Goal: Download file/media

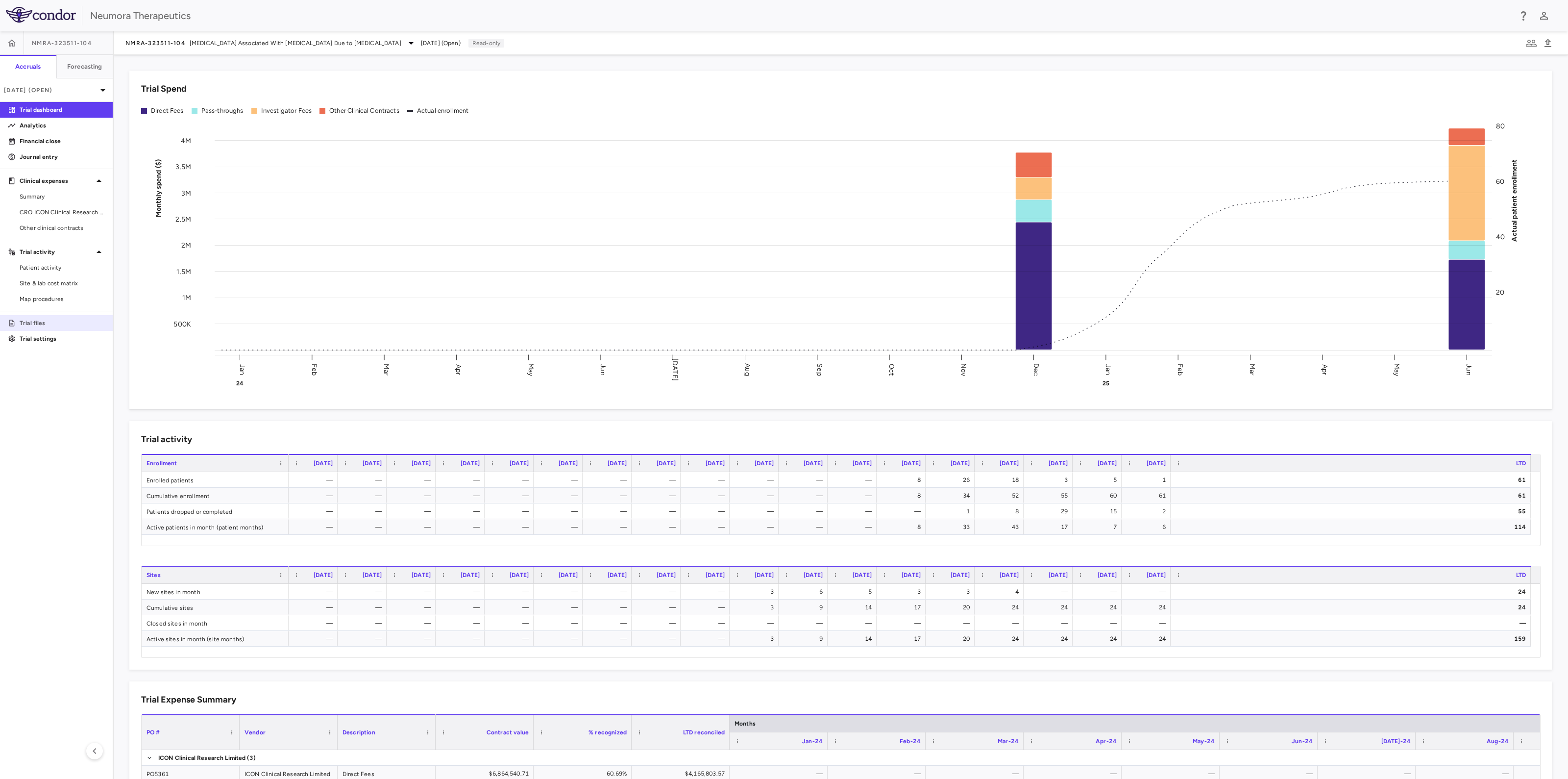
click at [37, 317] on link "Trial files" at bounding box center [56, 322] width 112 height 14
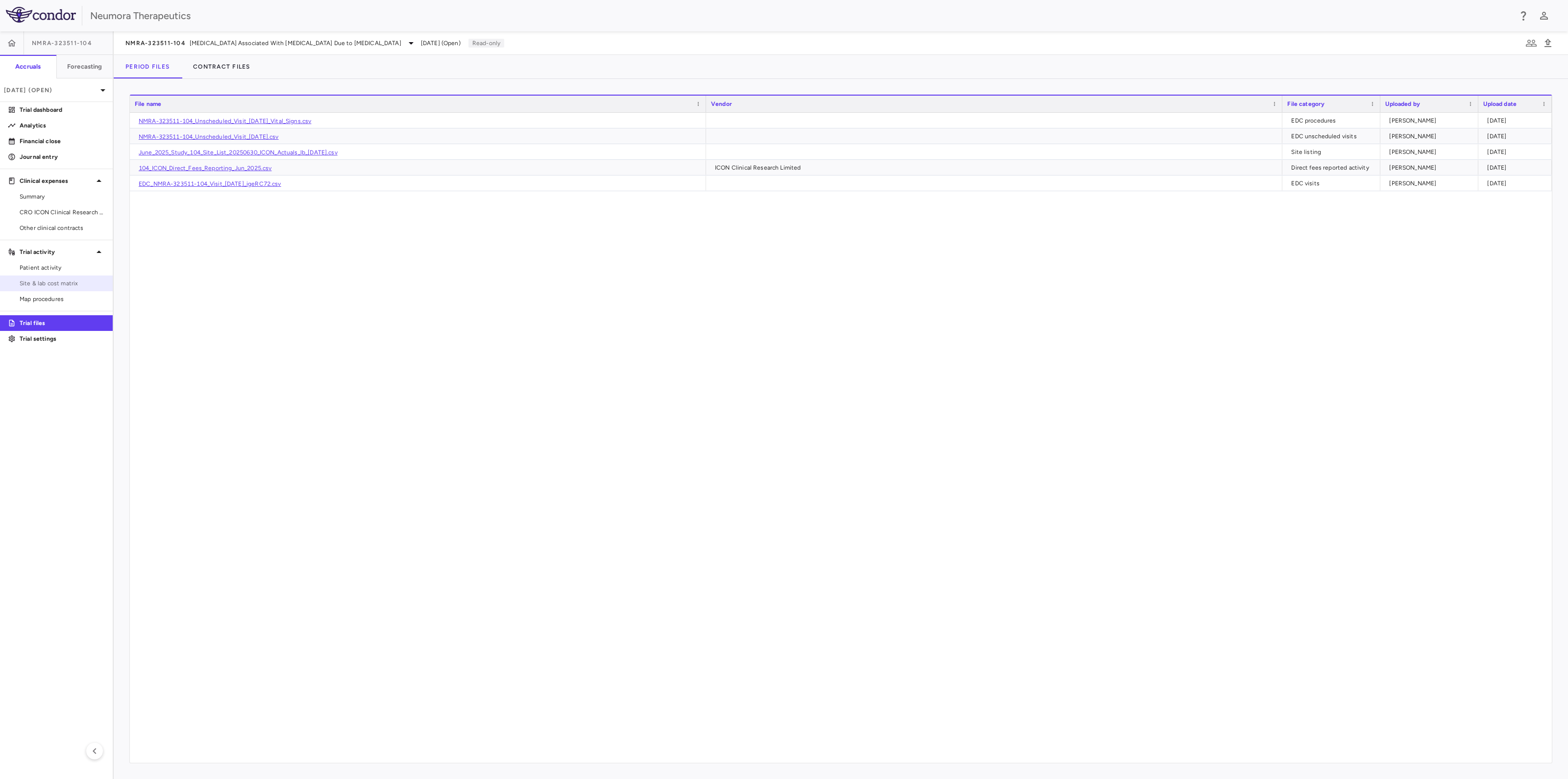
click at [46, 282] on span "Site & lab cost matrix" at bounding box center [62, 283] width 85 height 9
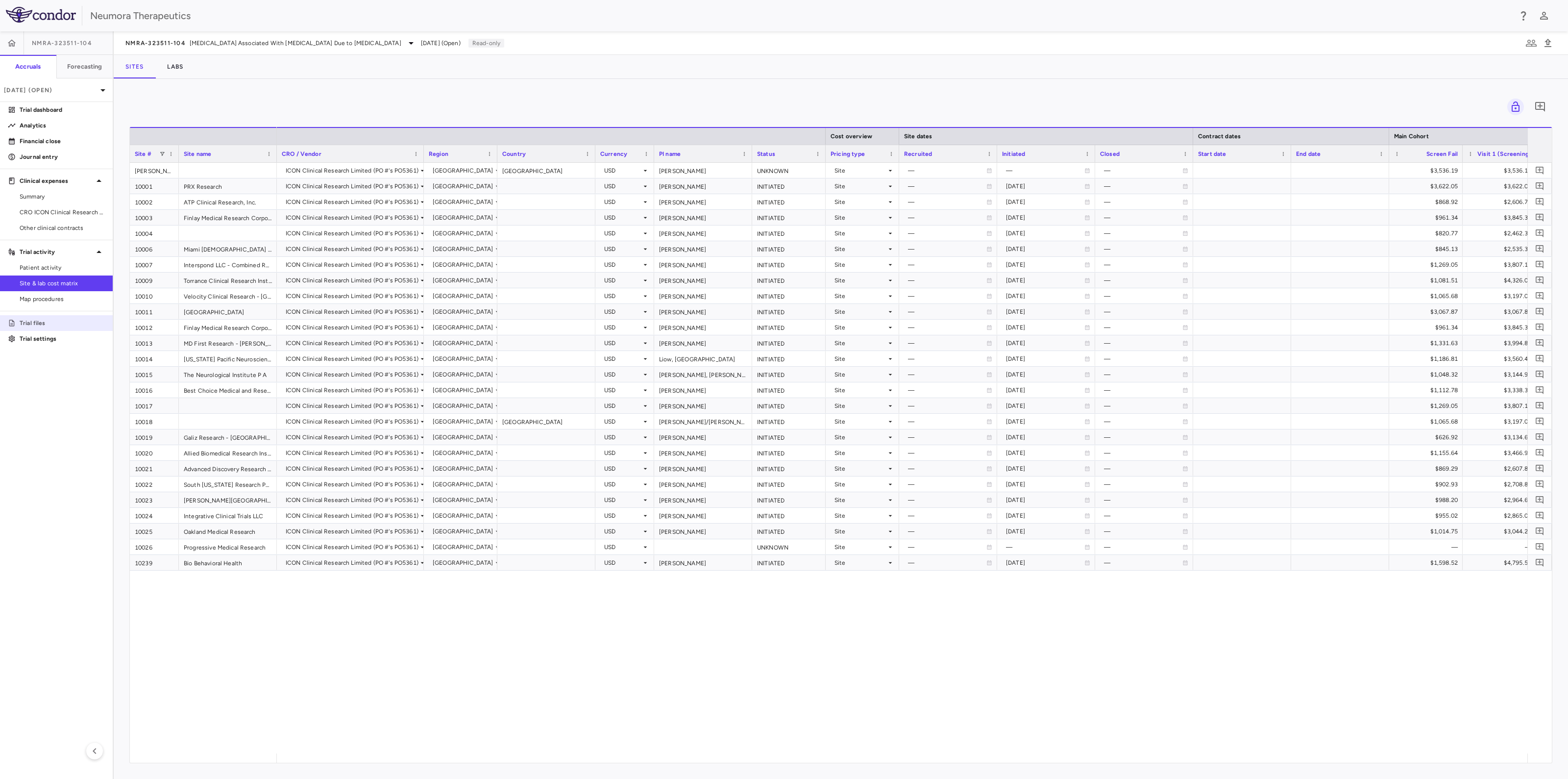
click at [33, 324] on p "Trial files" at bounding box center [62, 323] width 85 height 9
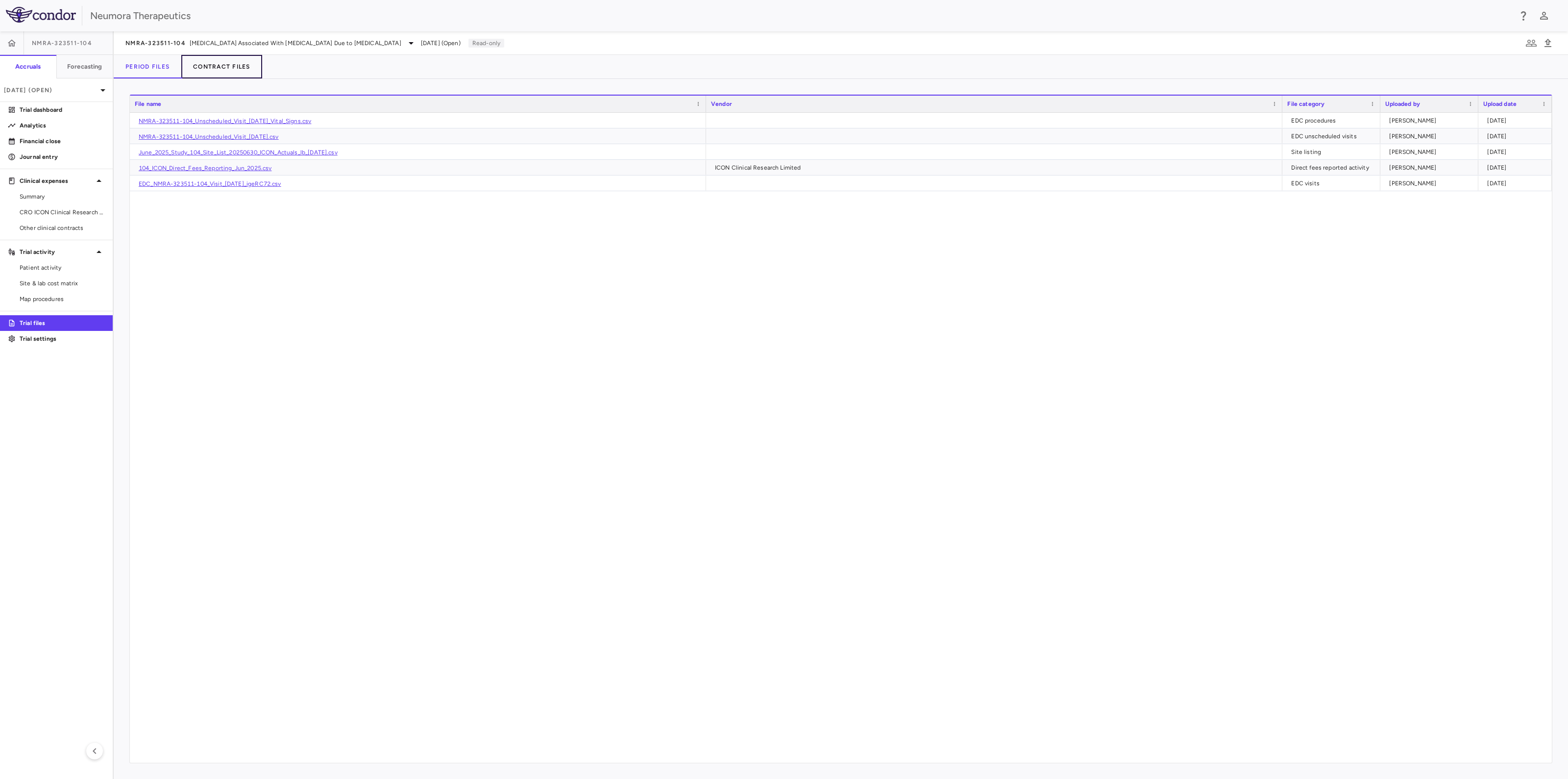
click at [222, 65] on button "Contract Files" at bounding box center [222, 66] width 81 height 24
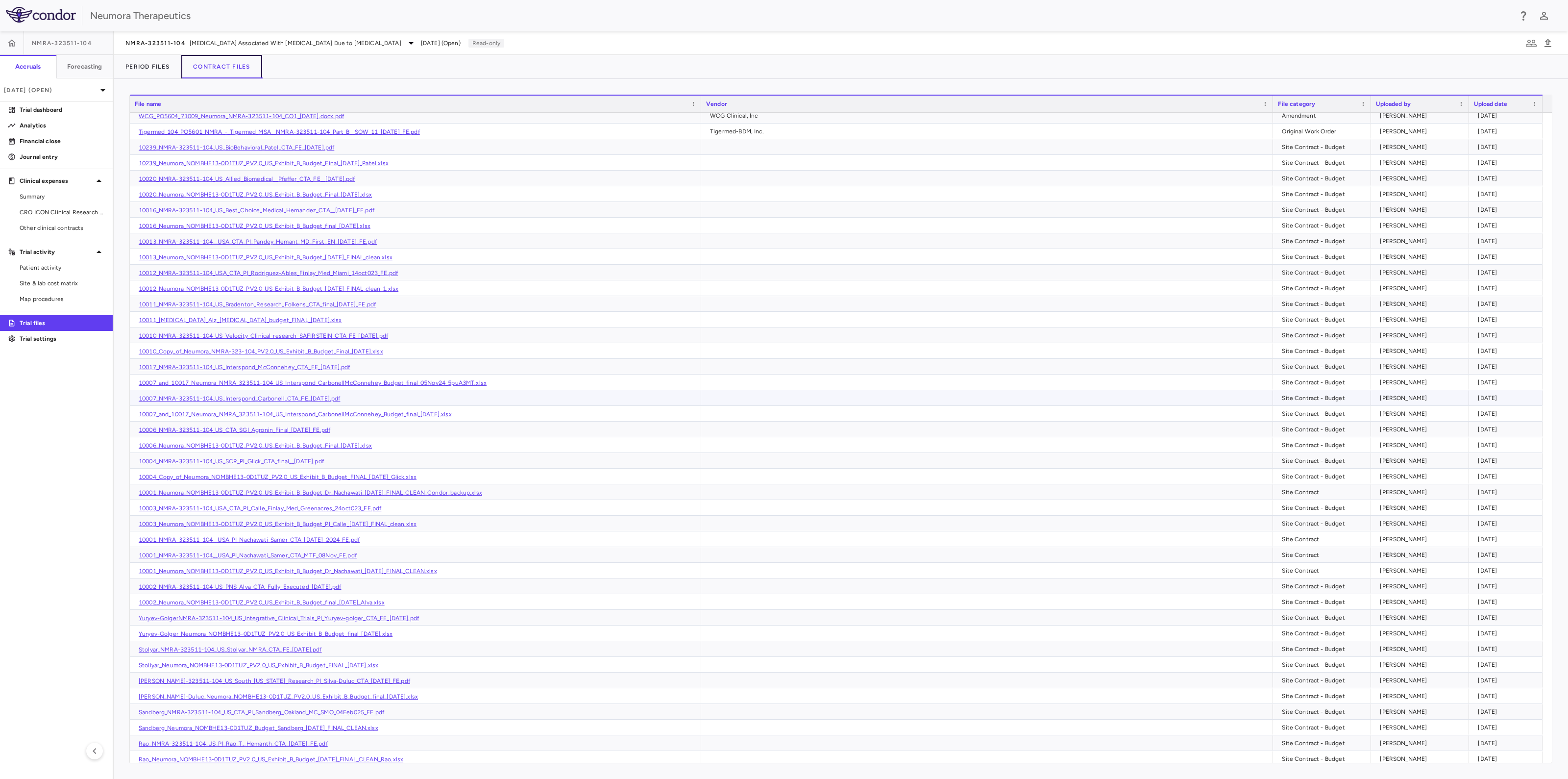
scroll to position [429, 0]
click at [201, 565] on div "10001_Neumora_NOMBHE13-0D1TUZ_PV2.0_US_Exhibit_B_Budget_Dr_Nachawati_[DATE]_FIN…" at bounding box center [416, 570] width 572 height 15
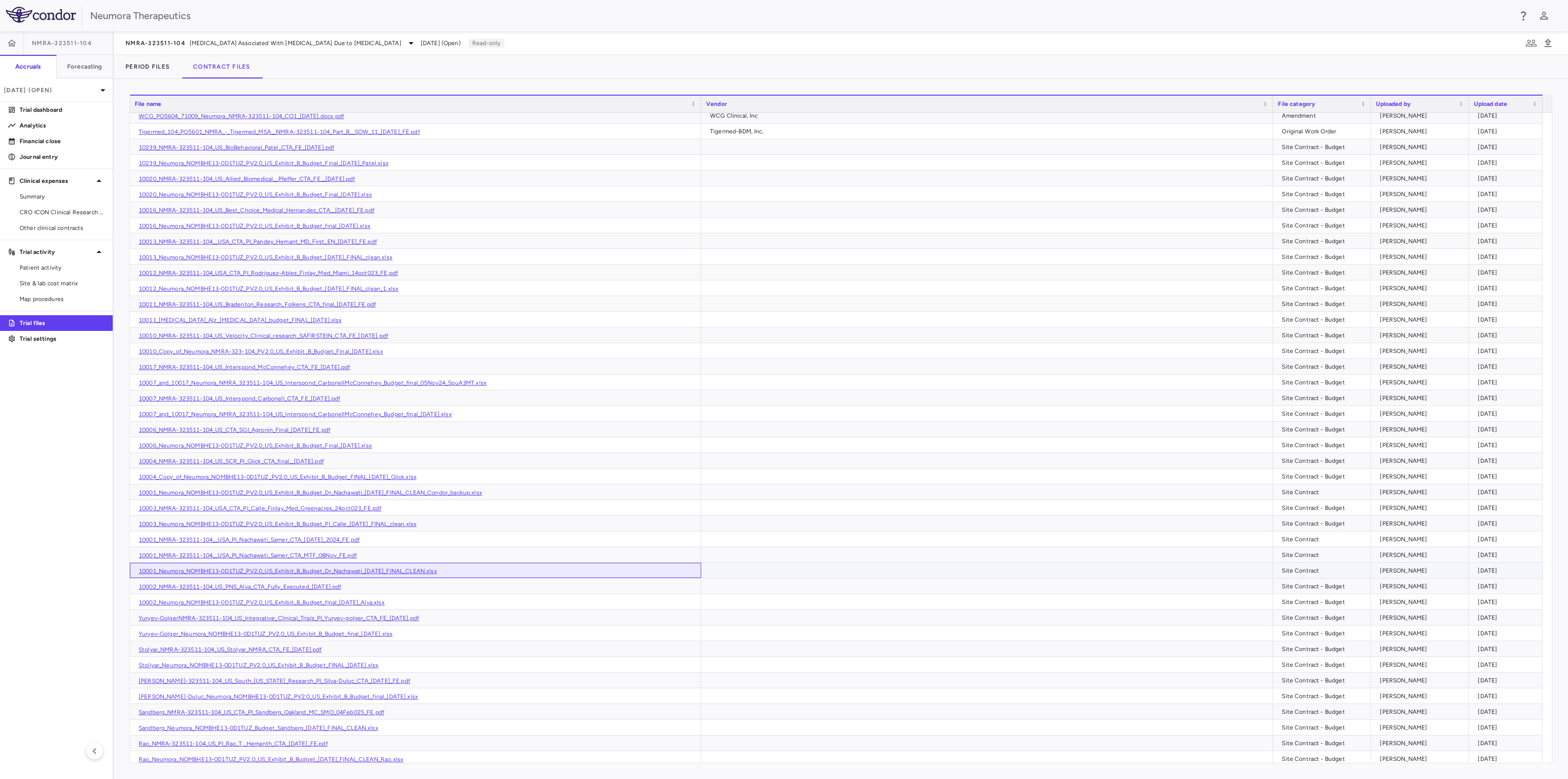
click at [293, 568] on link "10001_Neumora_NOMBHE13-0D1TUZ_PV2.0_US_Exhibit_B_Budget_Dr_Nachawati_[DATE]_FIN…" at bounding box center [287, 571] width 299 height 7
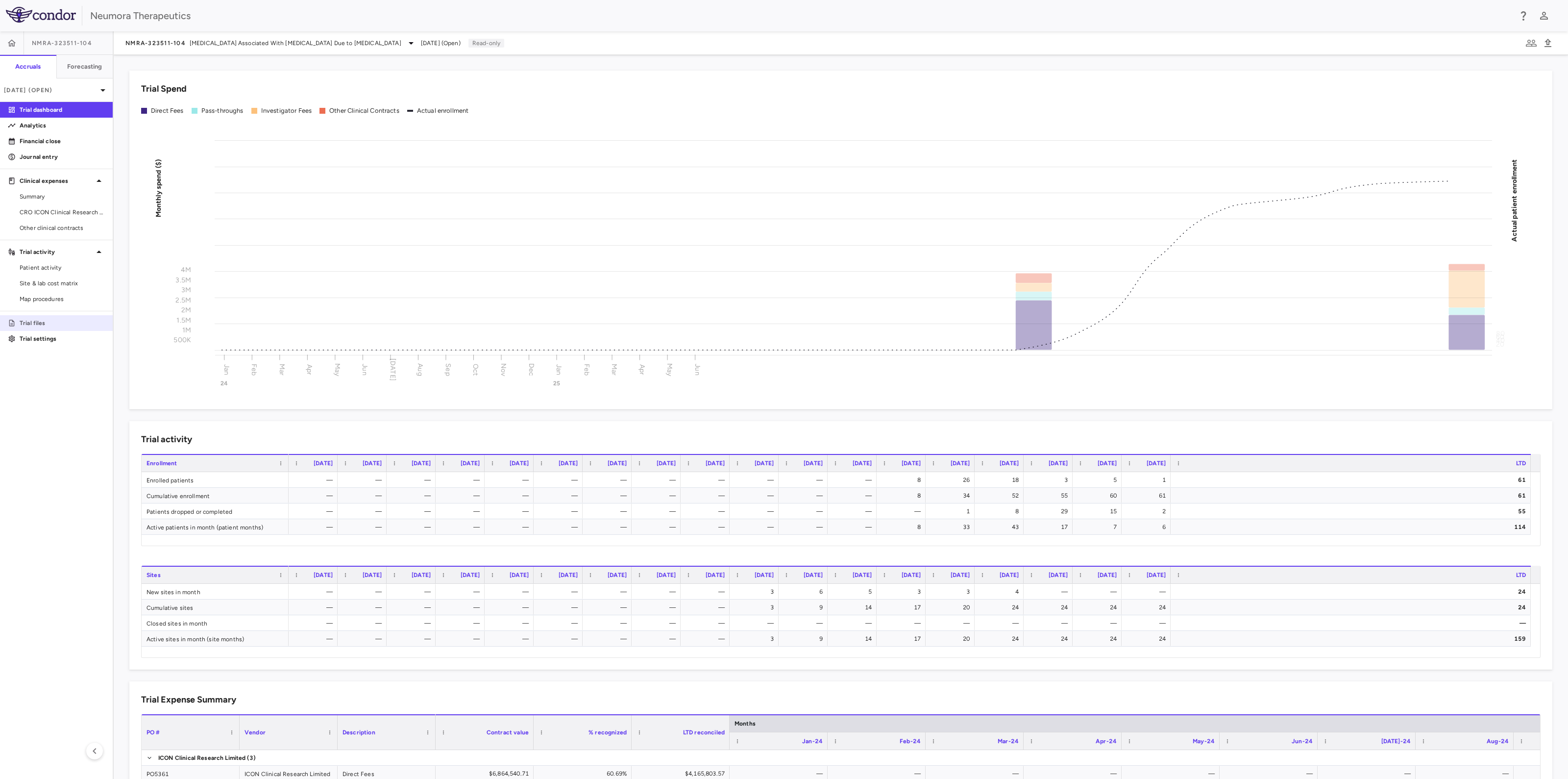
click at [92, 319] on p "Trial files" at bounding box center [62, 323] width 85 height 9
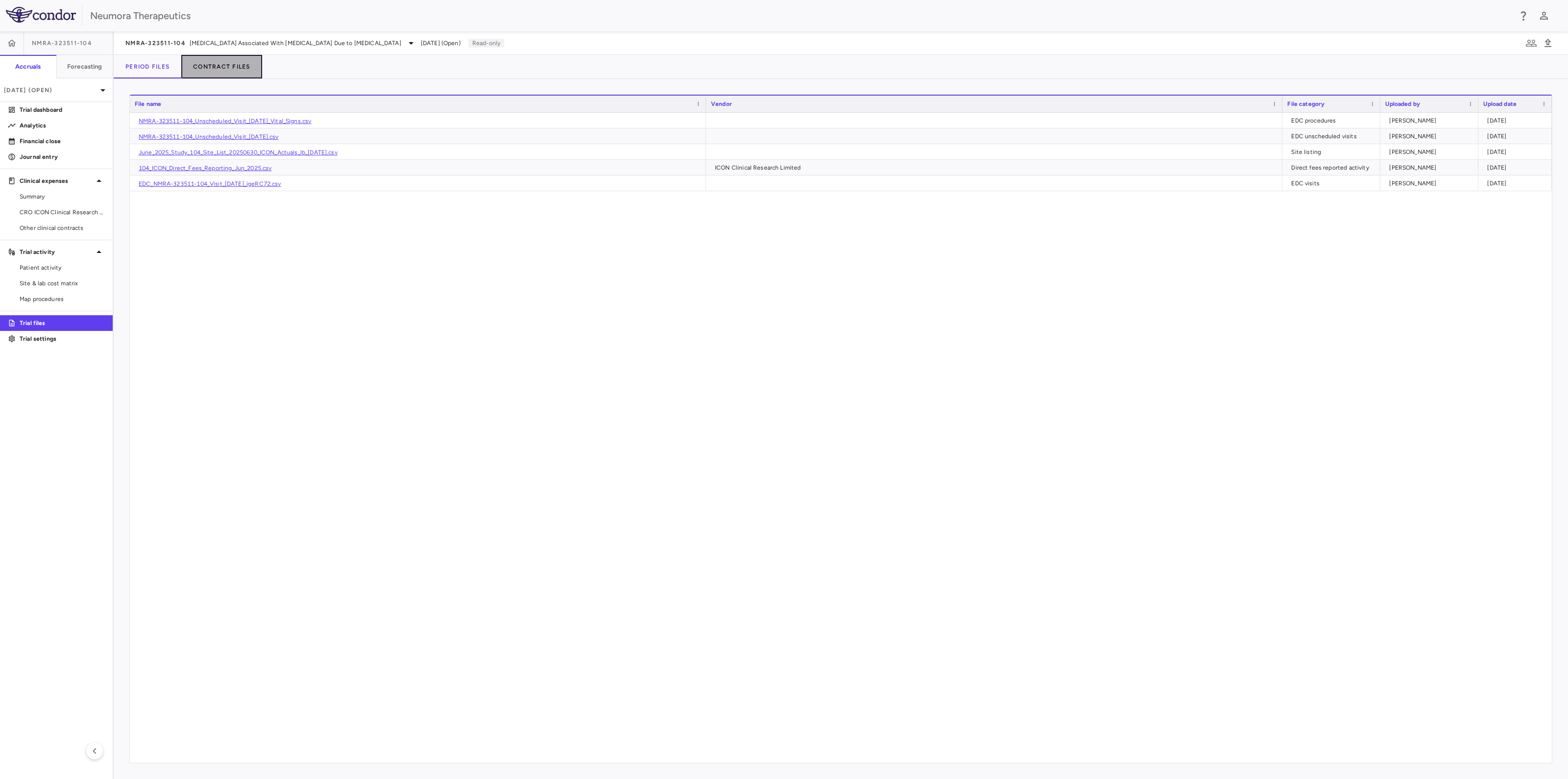
click at [214, 67] on button "Contract Files" at bounding box center [222, 66] width 81 height 24
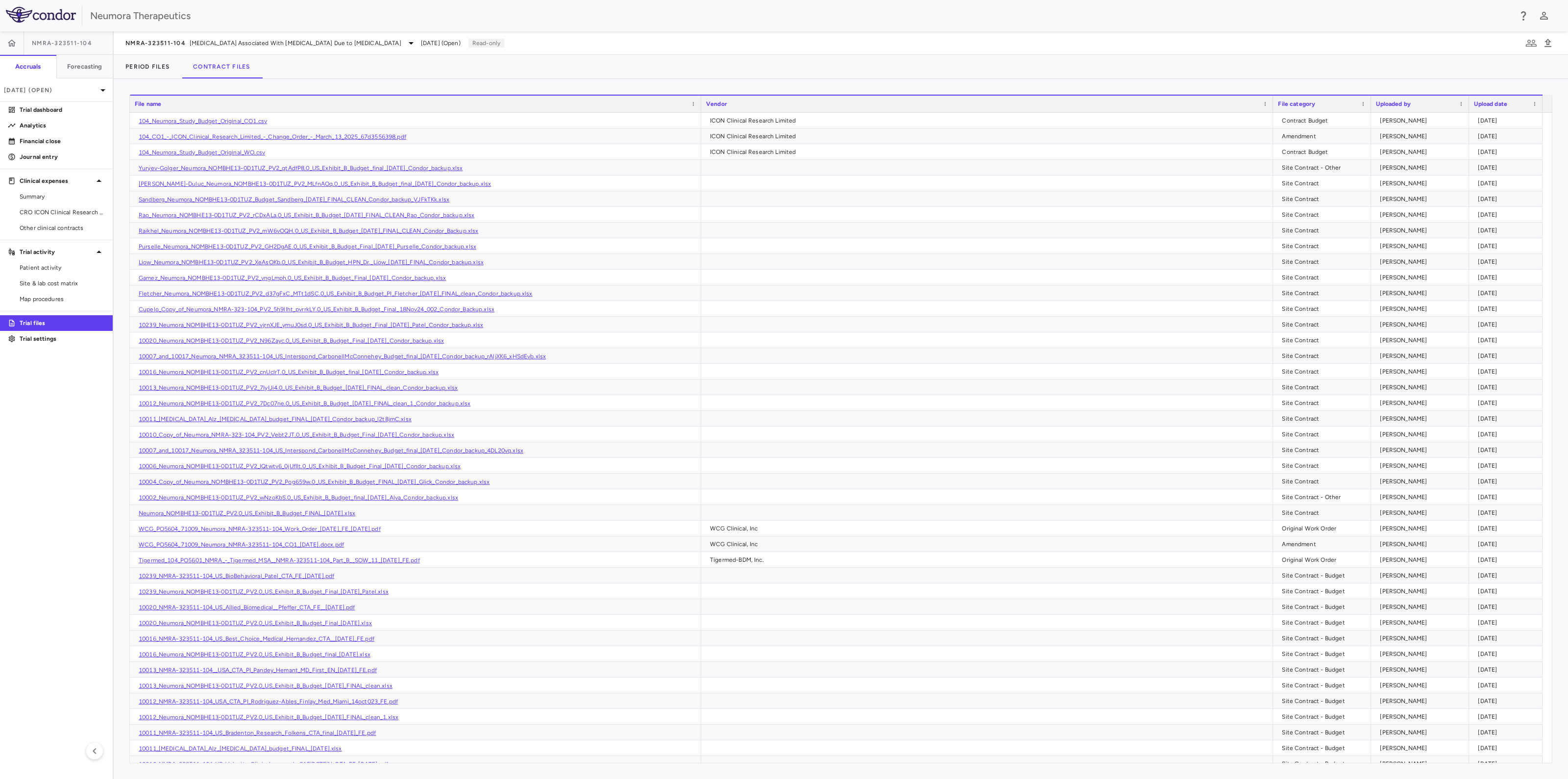
click at [220, 104] on div "File name" at bounding box center [410, 103] width 553 height 11
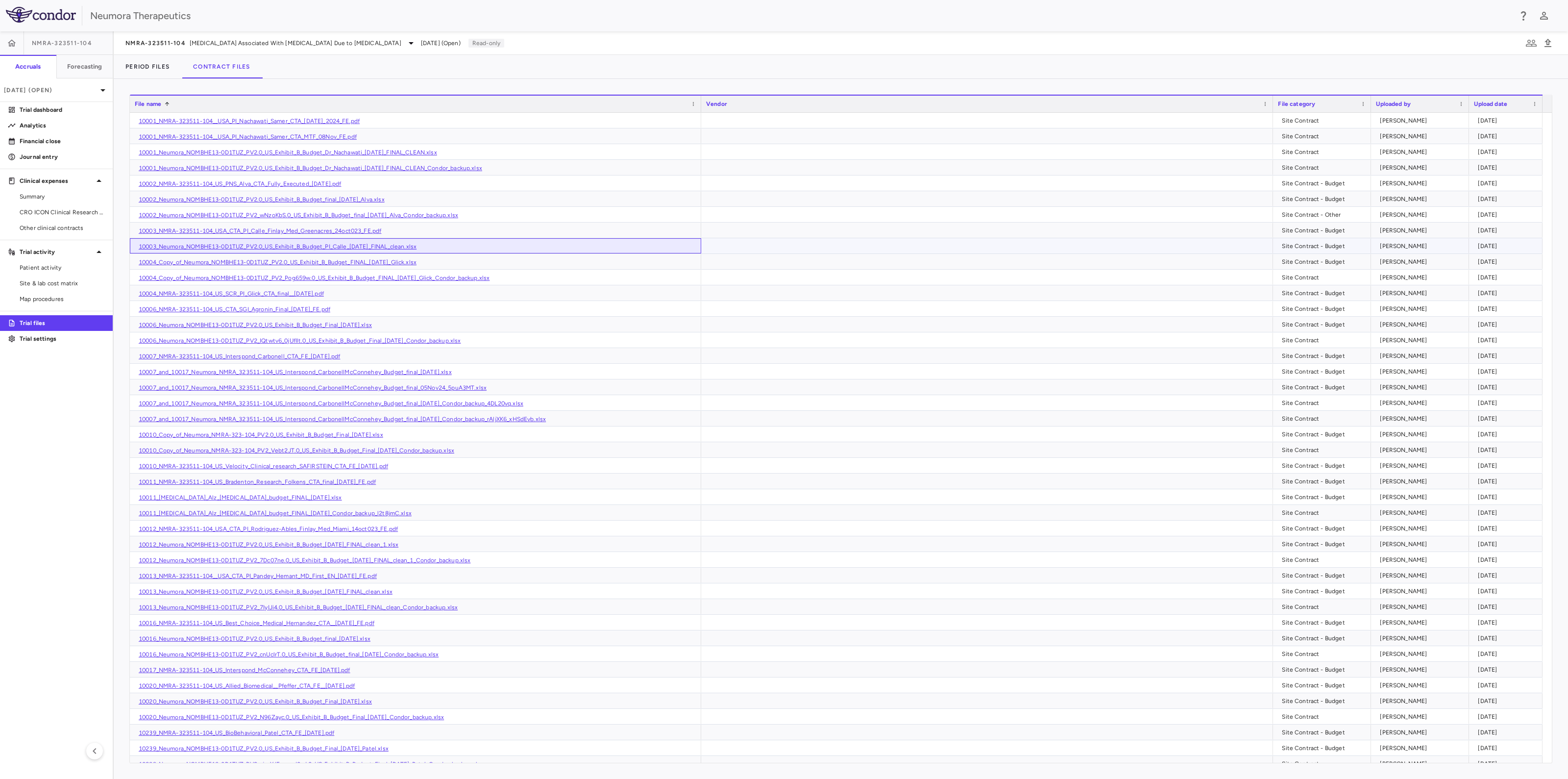
click at [178, 243] on link "10003_Neumora_NOMBHE13-0D1TUZ_PV2.0_US_Exhibit_B_Budget_PI_Calle_[DATE]_FINAL_c…" at bounding box center [277, 246] width 278 height 7
